Goal: Check status: Check status

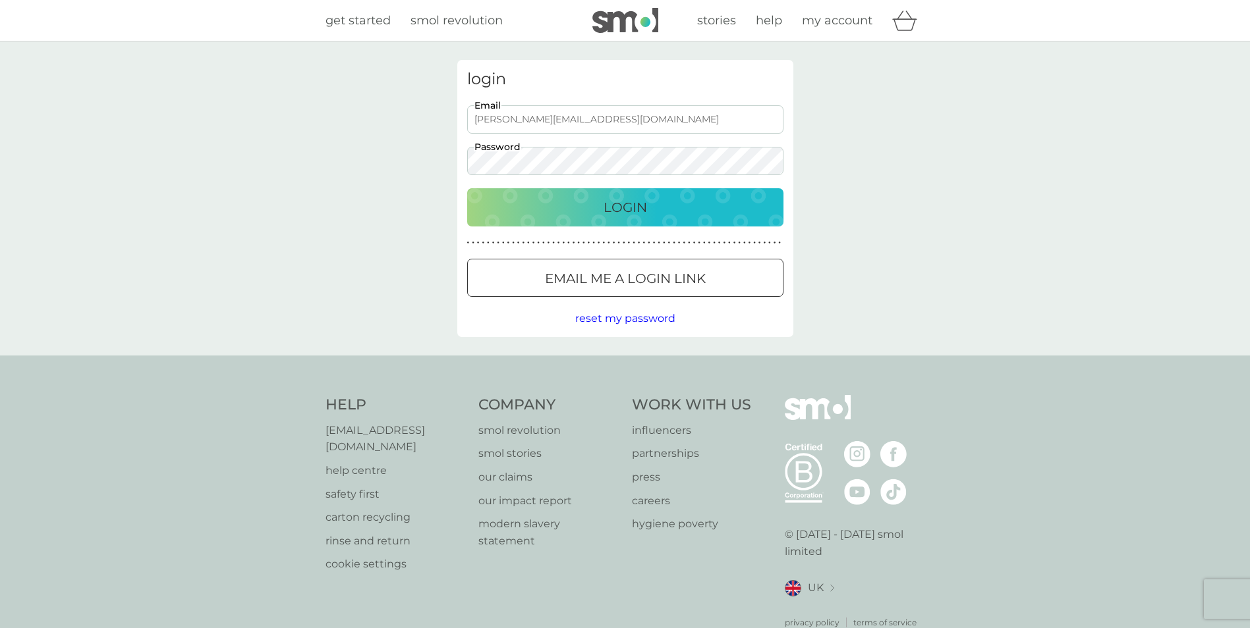
click at [615, 208] on p "Login" at bounding box center [624, 207] width 43 height 21
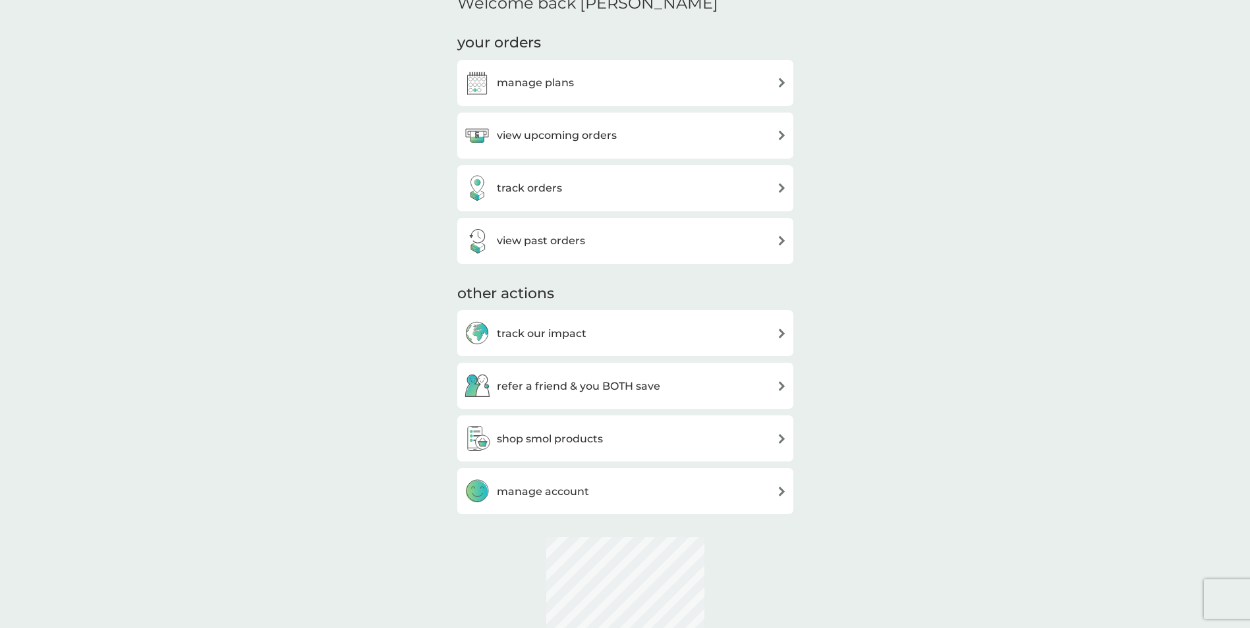
scroll to position [412, 0]
click at [534, 191] on h3 "track orders" at bounding box center [529, 188] width 65 height 17
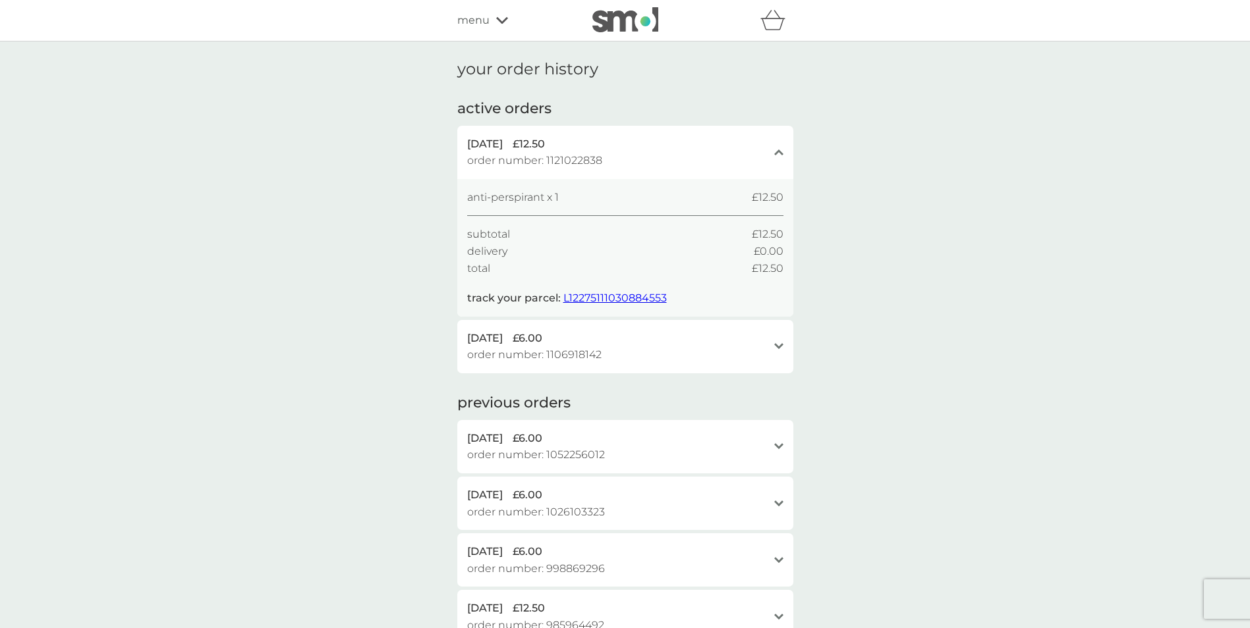
click at [595, 298] on span "L12275111030884553" at bounding box center [614, 298] width 103 height 13
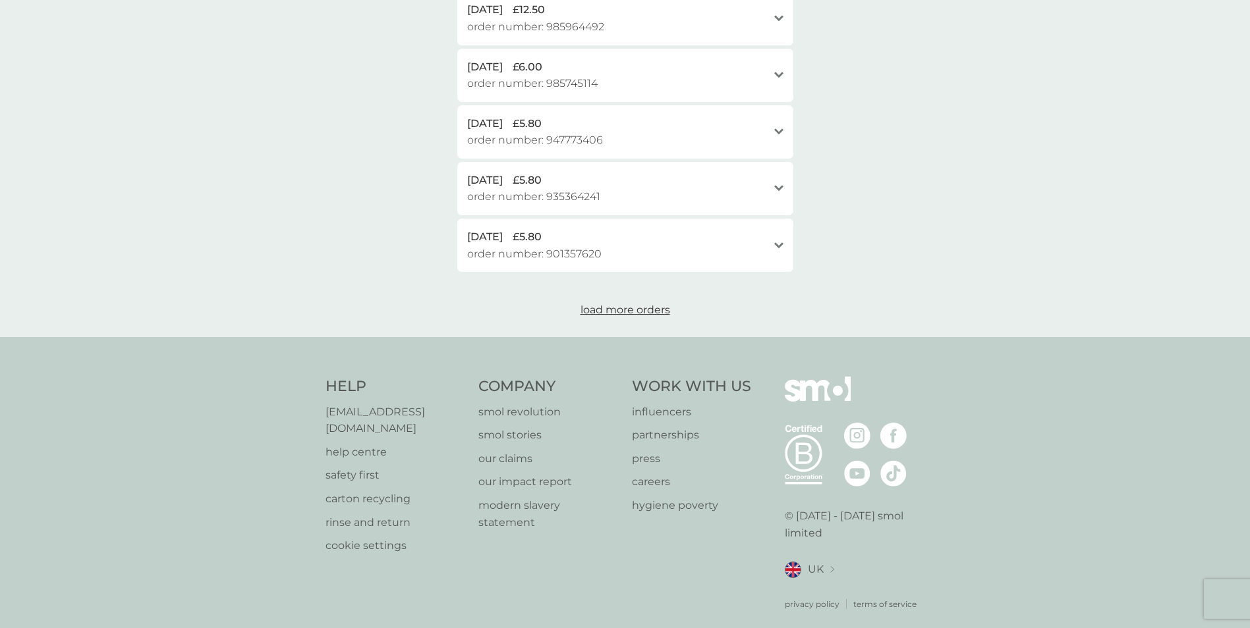
scroll to position [466, 0]
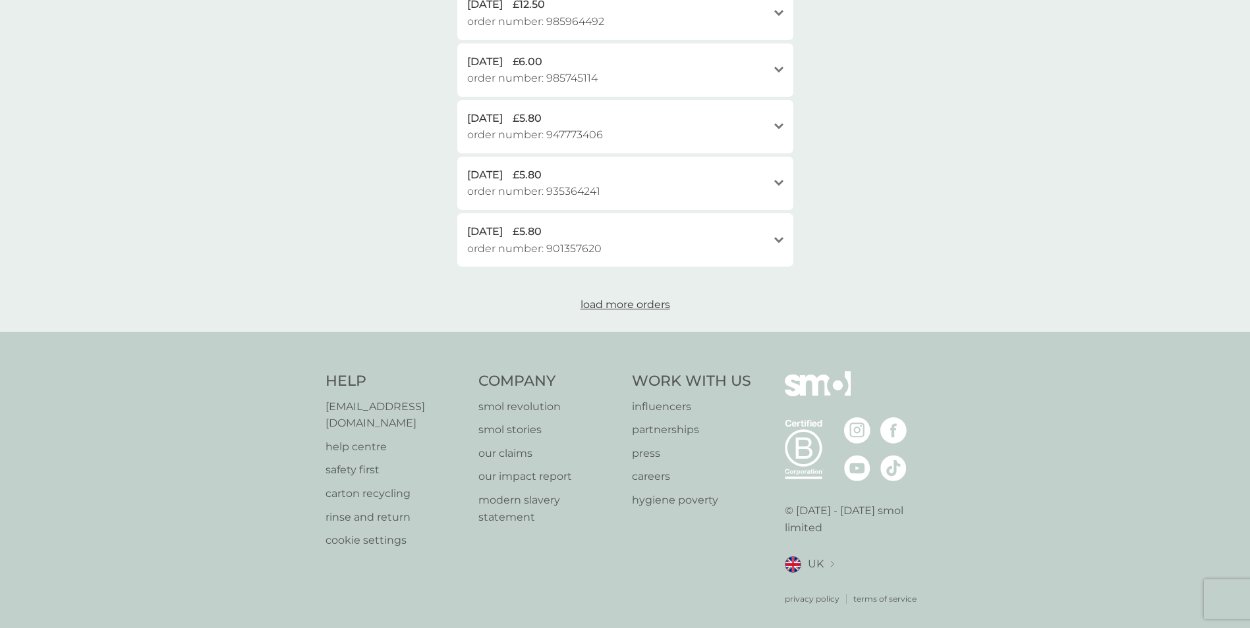
click at [402, 406] on p "[EMAIL_ADDRESS][DOMAIN_NAME]" at bounding box center [395, 416] width 140 height 34
click at [428, 406] on p "[EMAIL_ADDRESS][DOMAIN_NAME]" at bounding box center [395, 416] width 140 height 34
